Goal: Find contact information: Find contact information

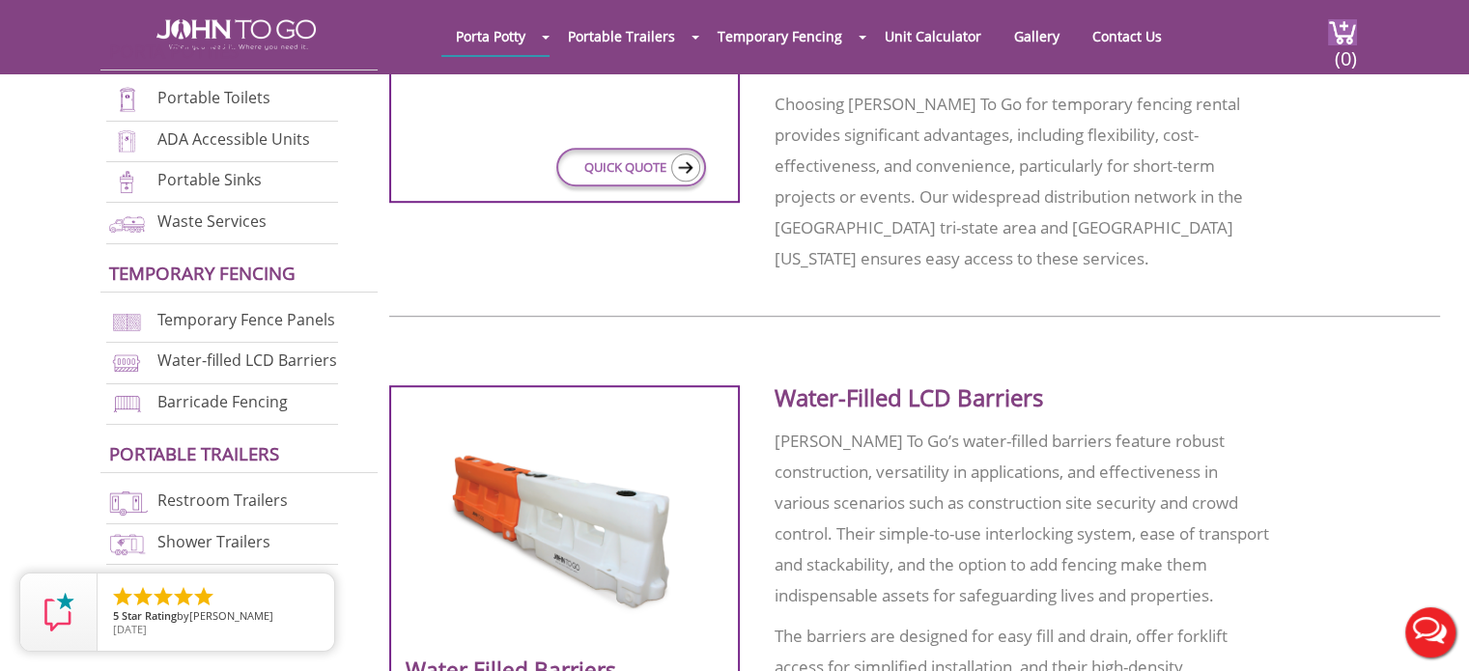
scroll to position [1642, 0]
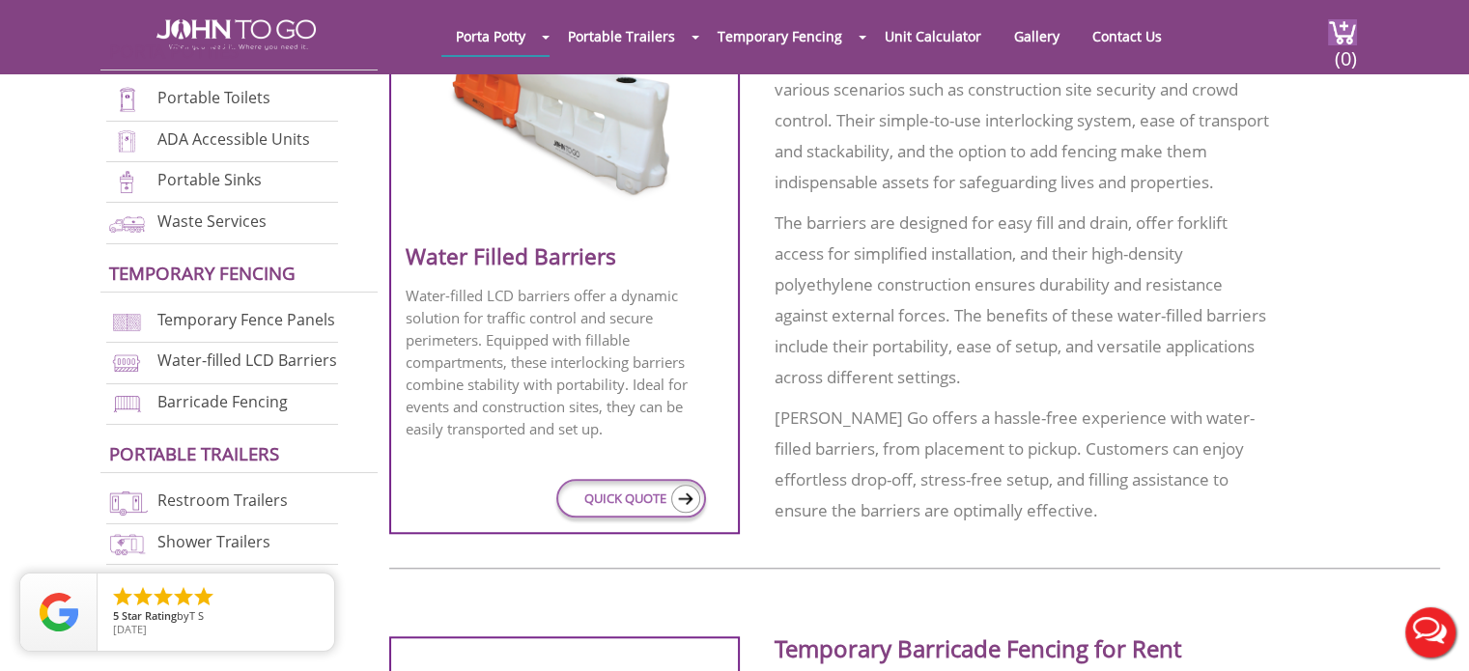
click at [806, 38] on div at bounding box center [734, 335] width 1469 height 671
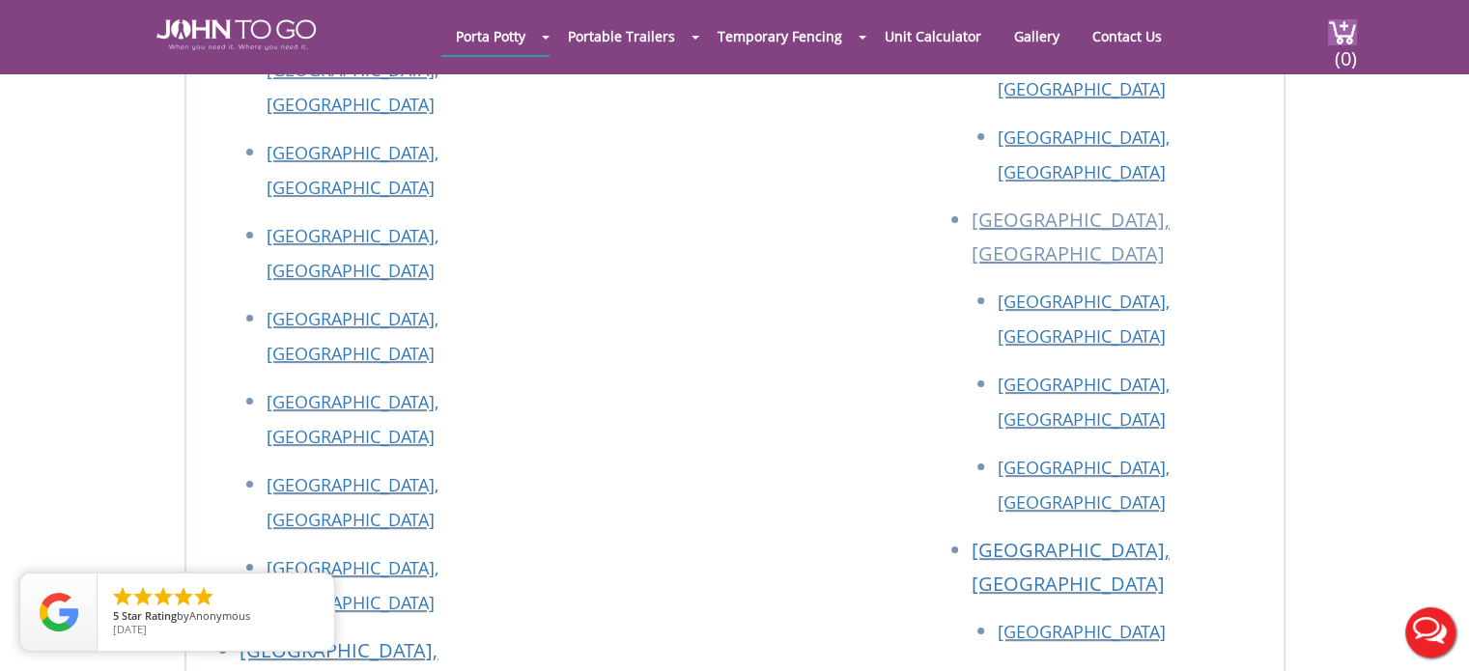
scroll to position [7346, 0]
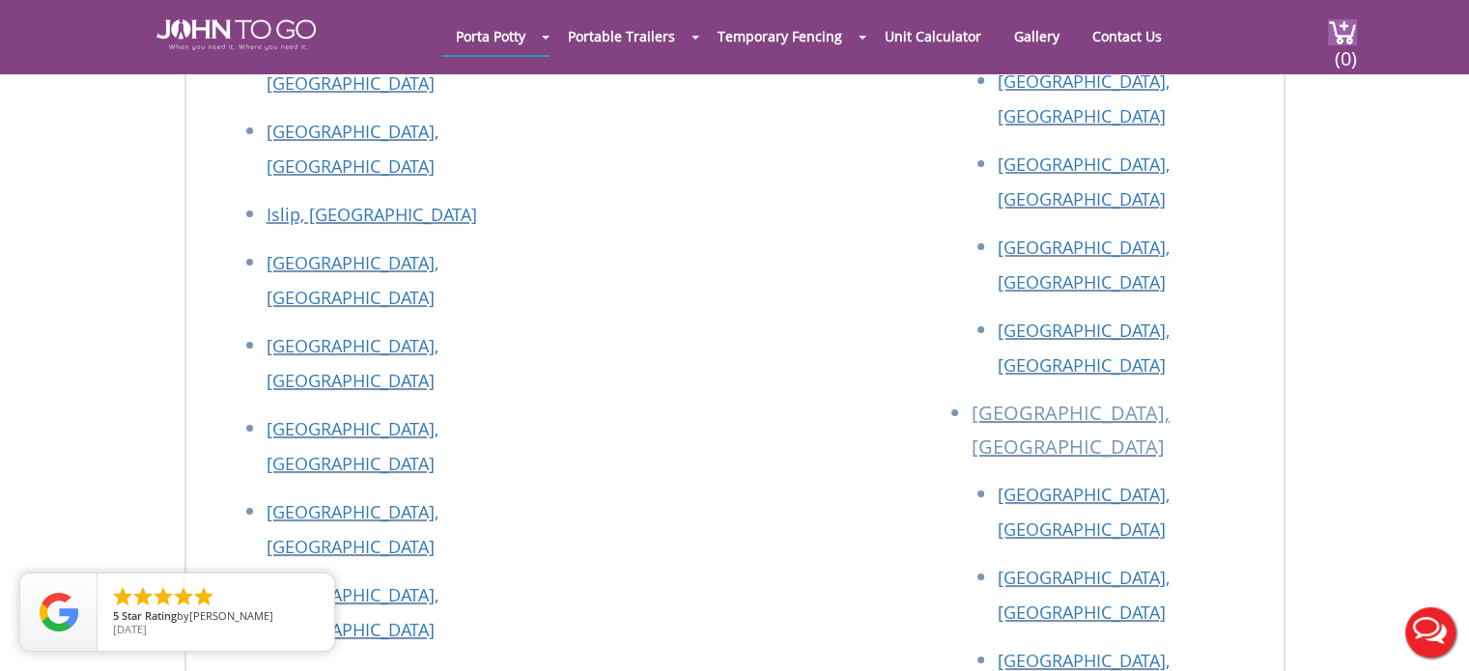
drag, startPoint x: 617, startPoint y: 335, endPoint x: 215, endPoint y: 337, distance: 401.8
copy p "[STREET_ADDRESS]"
drag, startPoint x: 380, startPoint y: 297, endPoint x: 267, endPoint y: 266, distance: 117.2
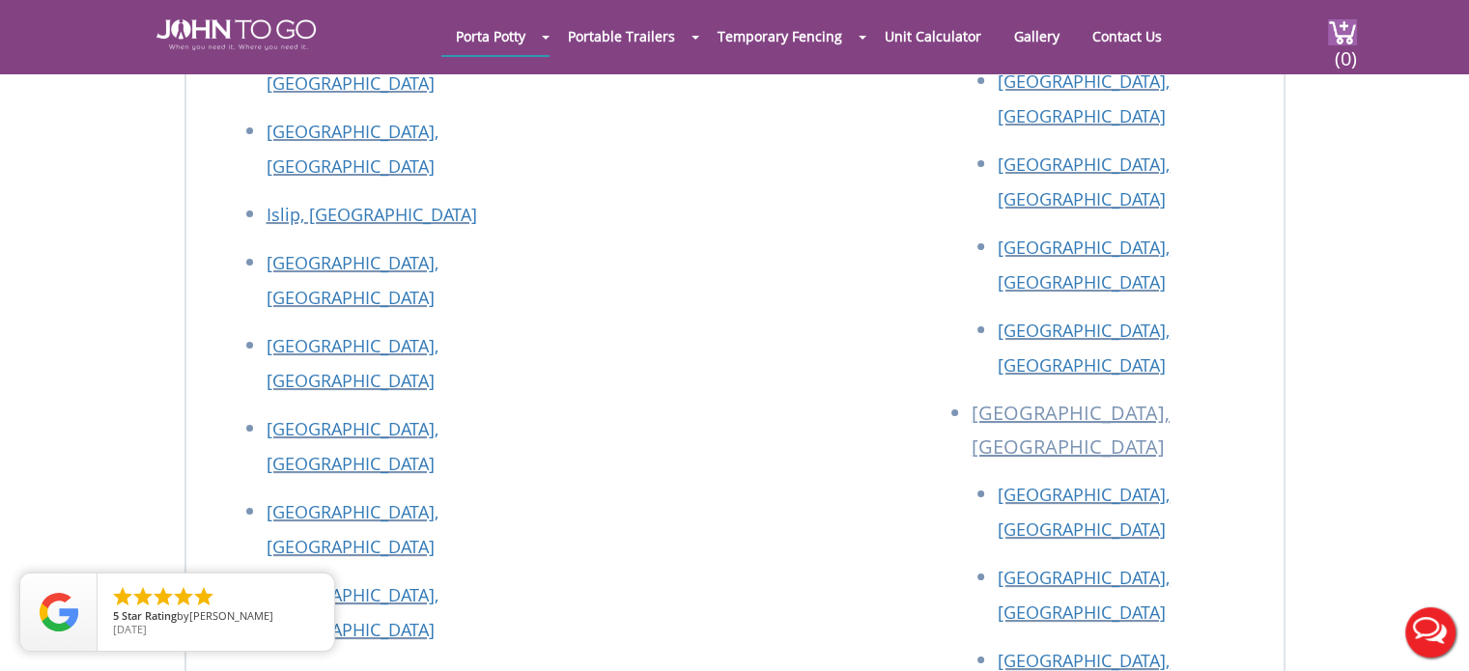
drag, startPoint x: 580, startPoint y: 266, endPoint x: 213, endPoint y: 263, distance: 366.1
copy p "[STREET_ADDRESS]"
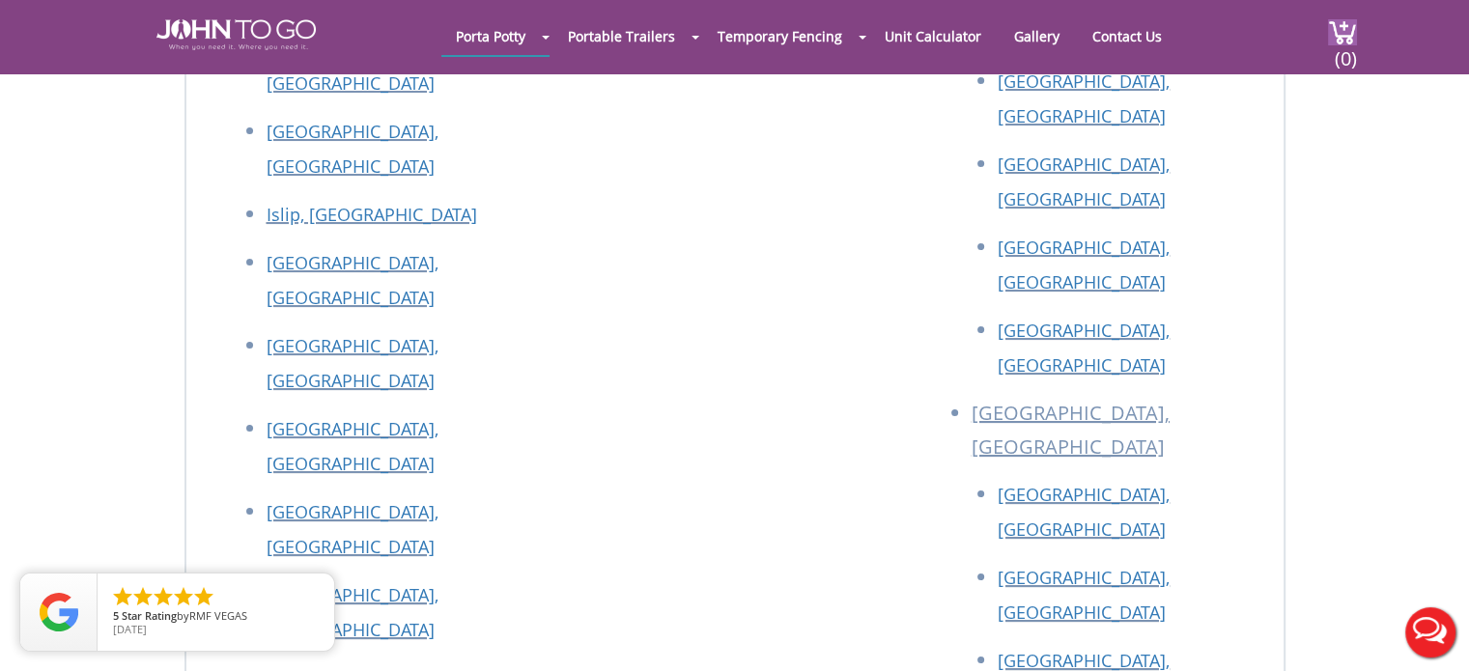
drag, startPoint x: 358, startPoint y: 304, endPoint x: 259, endPoint y: 301, distance: 99.5
copy p "305) 783-2321"
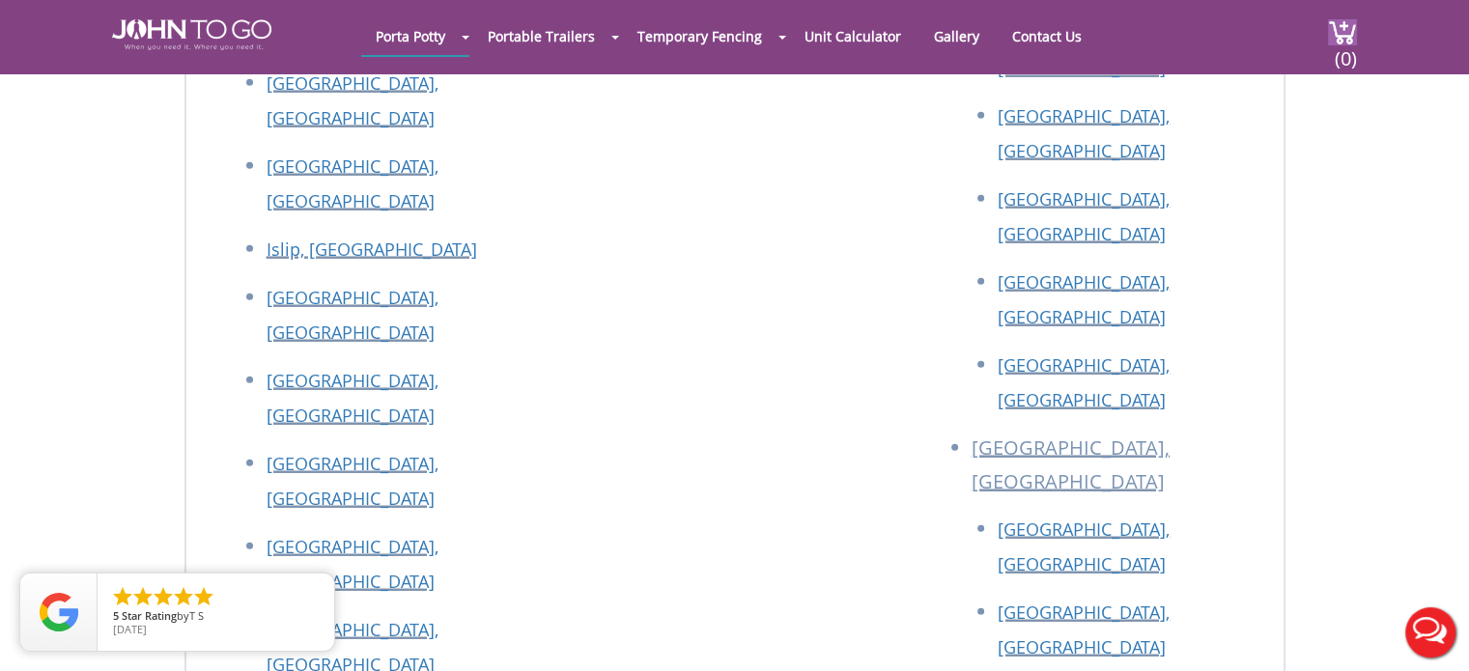
scroll to position [4829, 0]
